Goal: Task Accomplishment & Management: Use online tool/utility

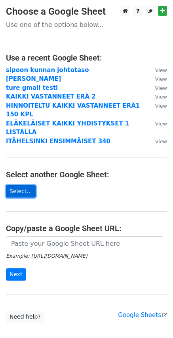
click at [21, 185] on link "Select..." at bounding box center [21, 191] width 30 height 12
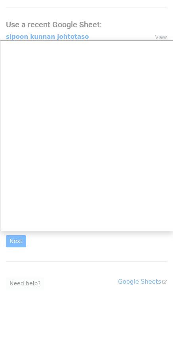
scroll to position [30, 0]
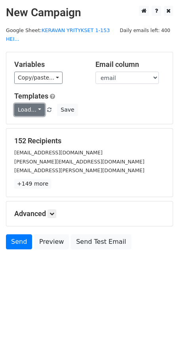
click at [37, 104] on link "Load..." at bounding box center [29, 110] width 30 height 12
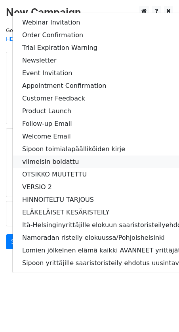
click at [29, 155] on link "viimeisin boldattu" at bounding box center [123, 161] width 220 height 13
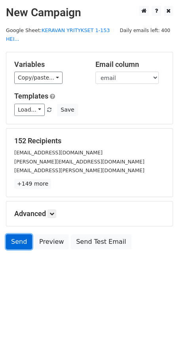
click at [18, 234] on link "Send" at bounding box center [19, 241] width 26 height 15
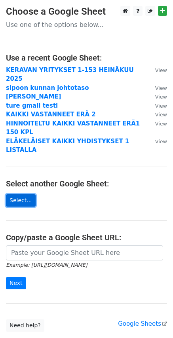
click at [20, 194] on link "Select..." at bounding box center [21, 200] width 30 height 12
click at [82, 173] on main "Choose a Google Sheet Use one of the options below... Use a recent Google Sheet…" at bounding box center [86, 169] width 173 height 326
click at [21, 194] on link "Select..." at bounding box center [21, 200] width 30 height 12
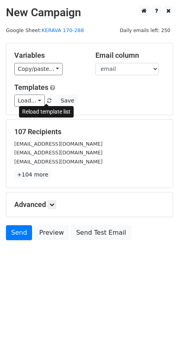
click at [47, 101] on span at bounding box center [49, 101] width 4 height 5
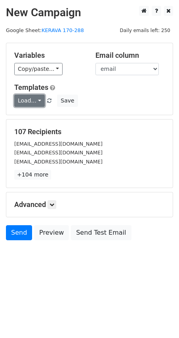
click at [36, 100] on link "Load..." at bounding box center [29, 101] width 30 height 12
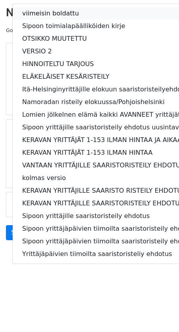
click at [26, 11] on link "viimeisin boldattu" at bounding box center [123, 13] width 220 height 13
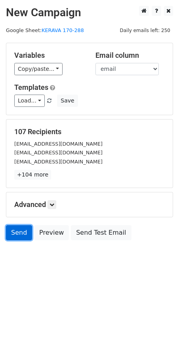
click at [19, 231] on link "Send" at bounding box center [19, 232] width 26 height 15
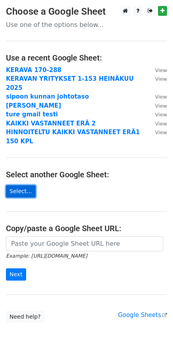
click at [24, 185] on link "Select..." at bounding box center [21, 191] width 30 height 12
click at [15, 185] on link "Select..." at bounding box center [21, 191] width 30 height 12
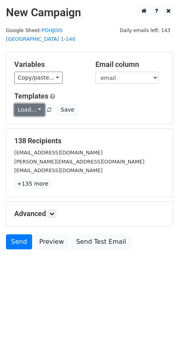
click at [38, 104] on link "Load..." at bounding box center [29, 110] width 30 height 12
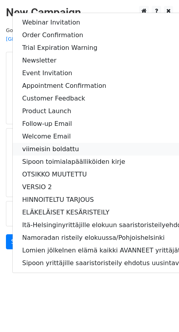
click at [27, 143] on link "viimeisin boldattu" at bounding box center [123, 149] width 220 height 13
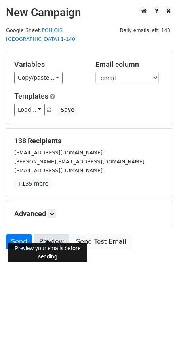
click at [45, 234] on link "Preview" at bounding box center [51, 241] width 35 height 15
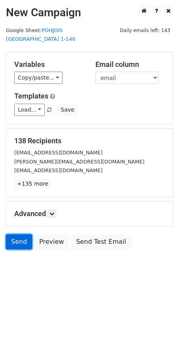
click at [16, 234] on link "Send" at bounding box center [19, 241] width 26 height 15
